Goal: Information Seeking & Learning: Learn about a topic

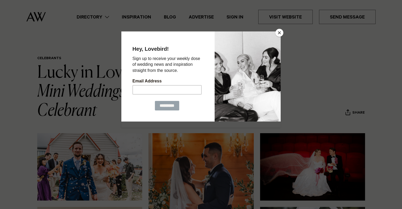
click at [281, 33] on button "Close" at bounding box center [279, 33] width 8 height 8
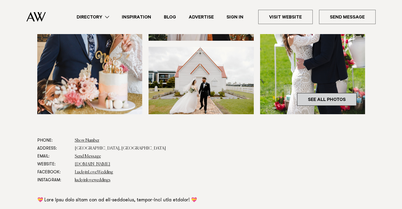
scroll to position [220, 0]
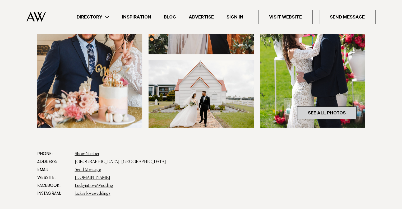
click at [313, 109] on link "See All Photos" at bounding box center [326, 113] width 59 height 13
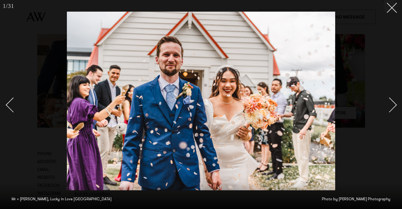
click at [390, 101] on div "Next slide" at bounding box center [389, 104] width 15 height 15
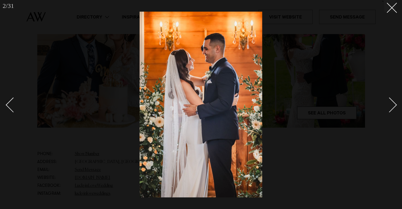
click at [390, 101] on div "Next slide" at bounding box center [389, 104] width 15 height 15
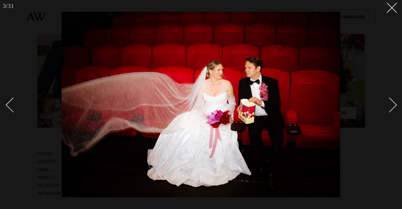
click at [390, 103] on div "Next slide" at bounding box center [389, 104] width 15 height 15
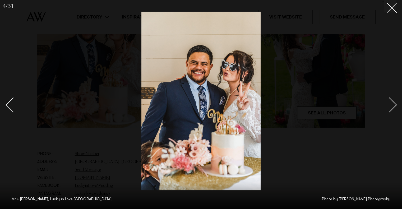
click at [390, 102] on div "Next slide" at bounding box center [389, 104] width 15 height 15
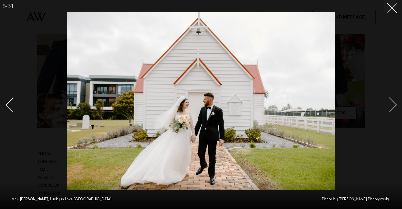
click at [387, 104] on div "Next slide" at bounding box center [389, 104] width 15 height 15
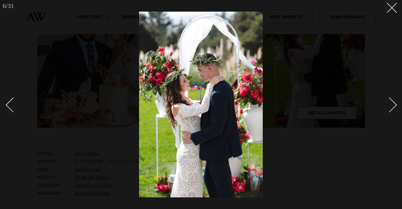
click at [387, 104] on div "Next slide" at bounding box center [389, 104] width 15 height 15
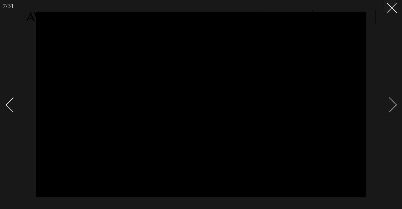
click at [390, 104] on div "Next slide" at bounding box center [389, 104] width 15 height 15
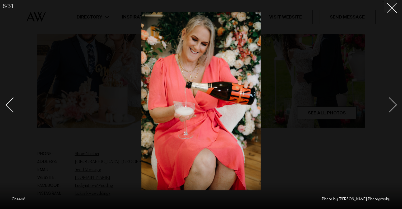
click at [390, 104] on div "Next slide" at bounding box center [389, 104] width 15 height 15
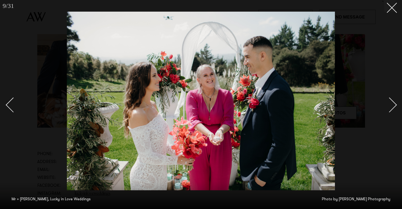
click at [390, 104] on div "Next slide" at bounding box center [389, 104] width 15 height 15
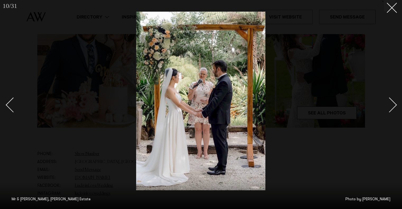
click at [390, 104] on div "Next slide" at bounding box center [389, 104] width 15 height 15
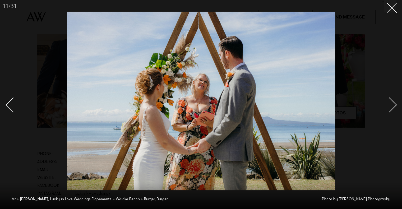
click at [390, 104] on div "Next slide" at bounding box center [389, 104] width 15 height 15
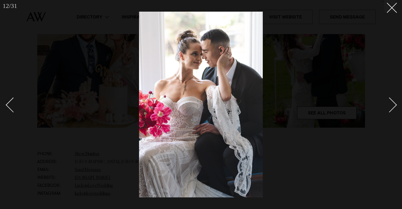
click at [390, 104] on div "Next slide" at bounding box center [389, 104] width 15 height 15
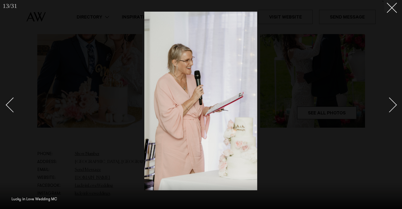
click at [390, 104] on div "Next slide" at bounding box center [389, 104] width 15 height 15
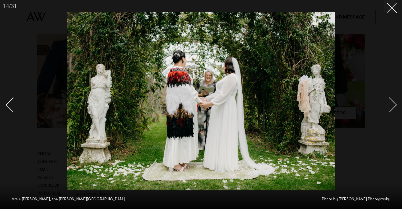
click at [389, 104] on div "Next slide" at bounding box center [389, 104] width 15 height 15
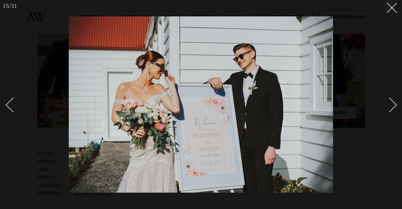
click at [389, 104] on div "Next slide" at bounding box center [389, 104] width 15 height 15
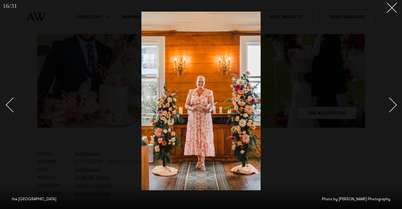
click at [389, 104] on div "Next slide" at bounding box center [389, 104] width 15 height 15
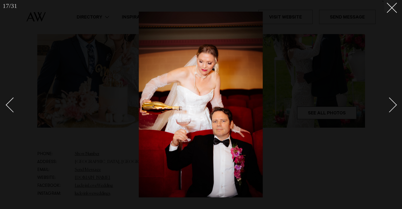
click at [389, 104] on div "Next slide" at bounding box center [389, 104] width 15 height 15
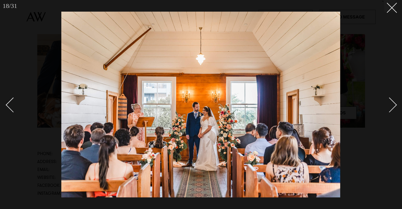
click at [389, 104] on div "Next slide" at bounding box center [389, 104] width 15 height 15
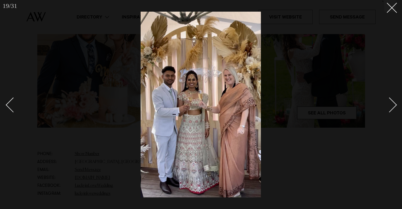
click at [389, 104] on div "Next slide" at bounding box center [389, 104] width 15 height 15
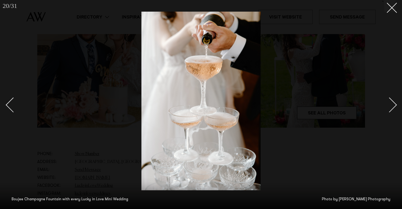
click at [389, 105] on div "Next slide" at bounding box center [389, 104] width 15 height 15
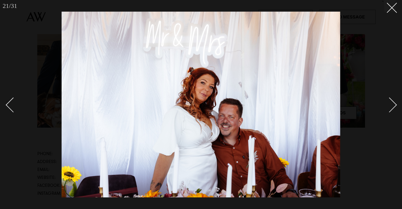
click at [389, 105] on div "Next slide" at bounding box center [389, 104] width 15 height 15
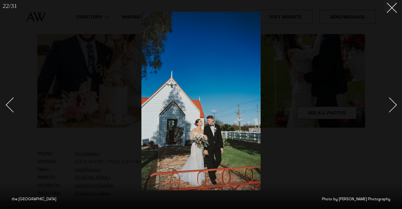
click at [389, 104] on div "Next slide" at bounding box center [389, 104] width 15 height 15
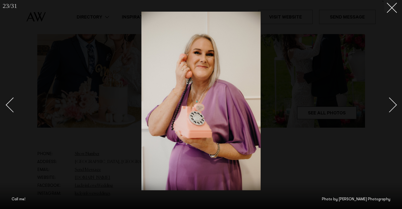
click at [389, 104] on div "Next slide" at bounding box center [389, 104] width 15 height 15
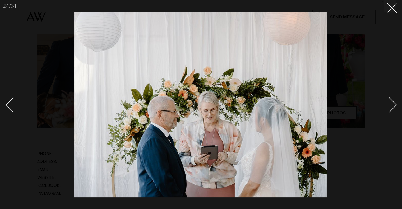
click at [389, 104] on div "Next slide" at bounding box center [389, 104] width 15 height 15
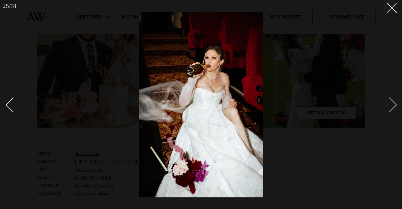
click at [391, 104] on div "Next slide" at bounding box center [389, 104] width 15 height 15
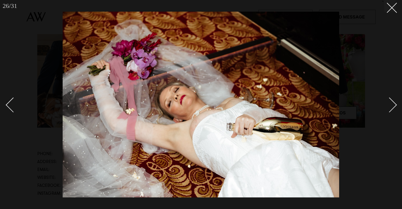
click at [391, 104] on div "Next slide" at bounding box center [389, 104] width 15 height 15
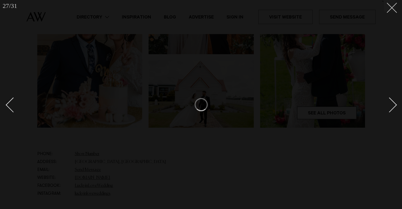
click at [393, 9] on line at bounding box center [392, 8] width 10 height 10
